Goal: Find specific fact: Find specific fact

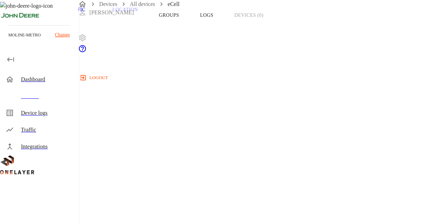
scroll to position [78, 0]
copy span "8900099200002777234"
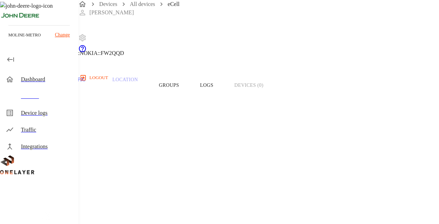
scroll to position [0, 0]
click at [190, 107] on button "Groups" at bounding box center [168, 93] width 41 height 44
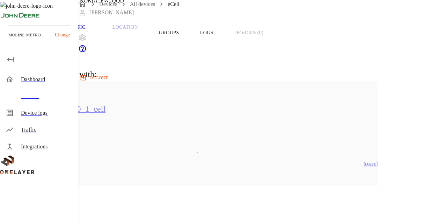
scroll to position [61, 0]
click at [48, 43] on button "Overview" at bounding box center [24, 32] width 48 height 44
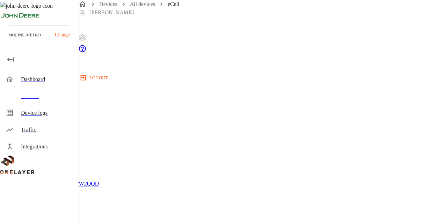
scroll to position [303, 0]
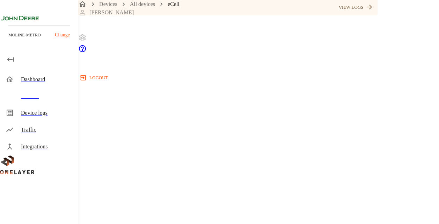
scroll to position [115, 0]
click at [59, 176] on span "869910040195828" at bounding box center [38, 179] width 42 height 6
copy span "869910040195828"
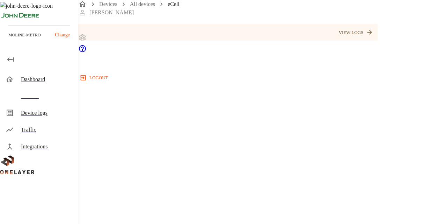
scroll to position [80, 0]
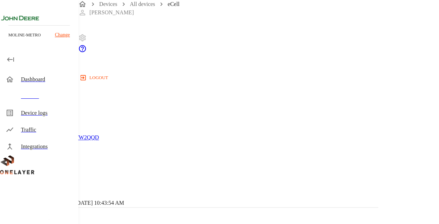
scroll to position [346, 0]
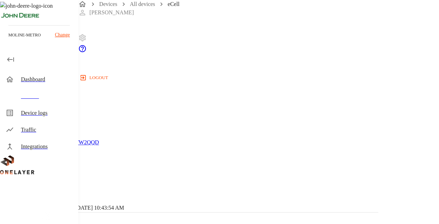
copy p "00:D0:69:56:1B:8D"
click at [59, 216] on span "869910040392102" at bounding box center [38, 219] width 42 height 6
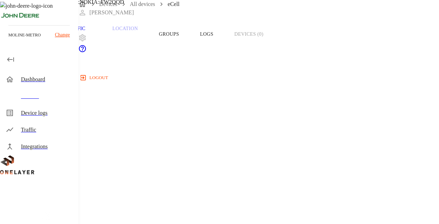
copy span "8900099200002777234"
